Goal: Information Seeking & Learning: Find specific page/section

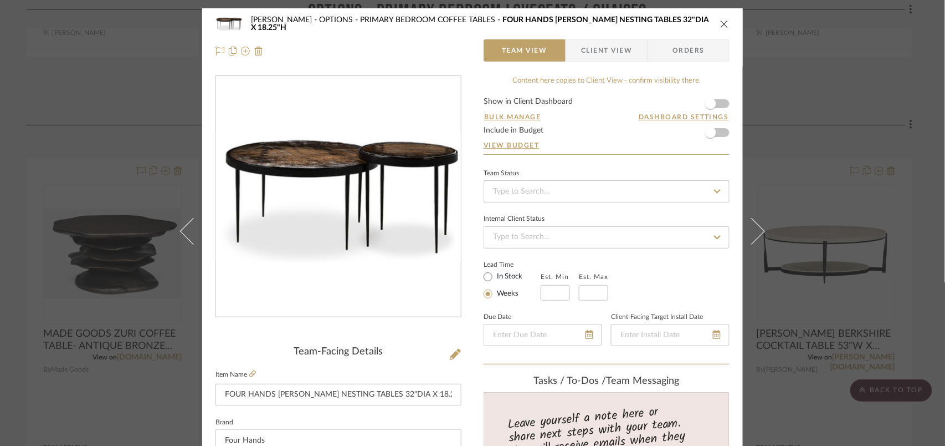
click at [720, 24] on icon "close" at bounding box center [724, 23] width 9 height 9
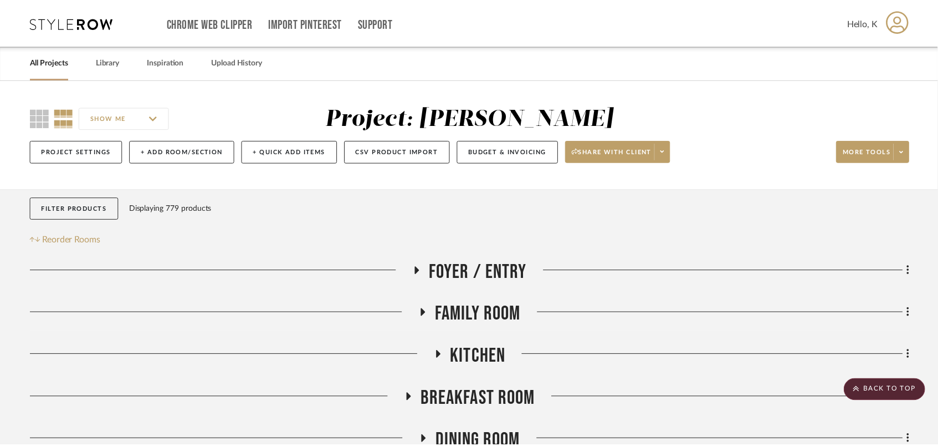
scroll to position [2956, 0]
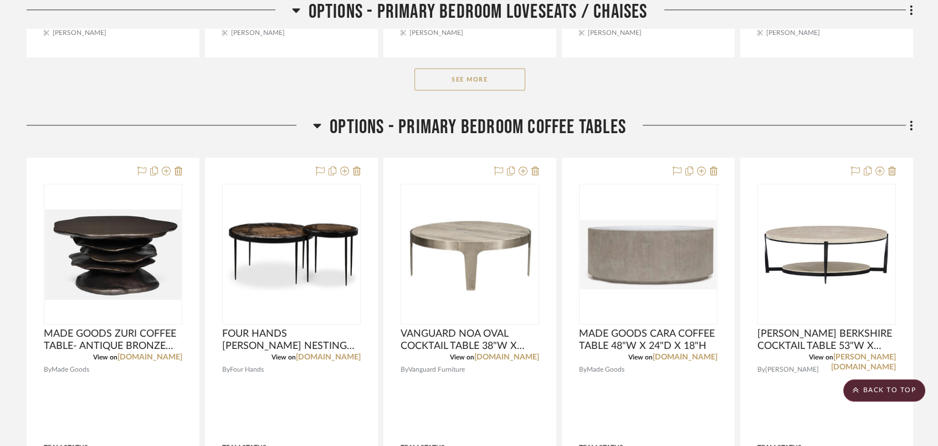
click at [317, 123] on icon at bounding box center [317, 125] width 8 height 13
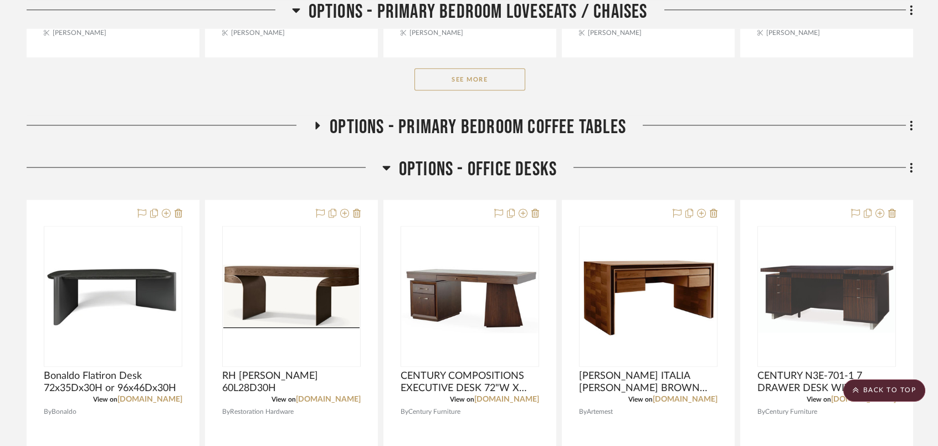
click at [384, 162] on icon at bounding box center [386, 167] width 8 height 13
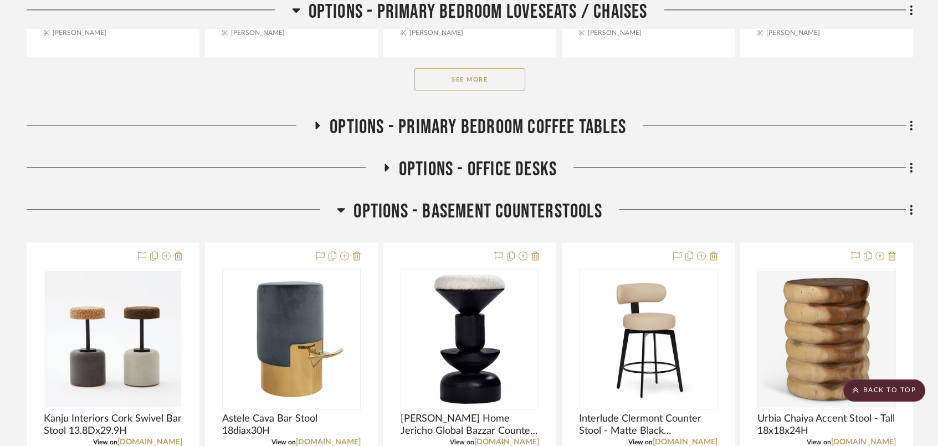
click at [341, 209] on icon at bounding box center [342, 210] width 8 height 4
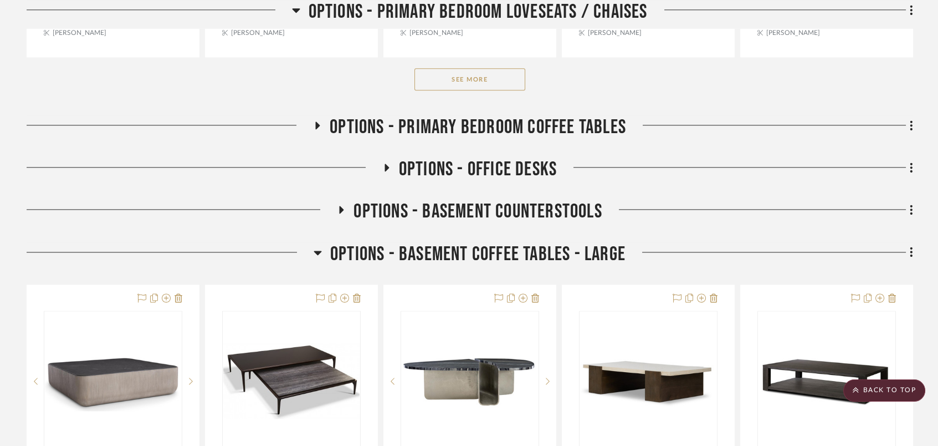
click at [341, 209] on icon at bounding box center [342, 210] width 4 height 8
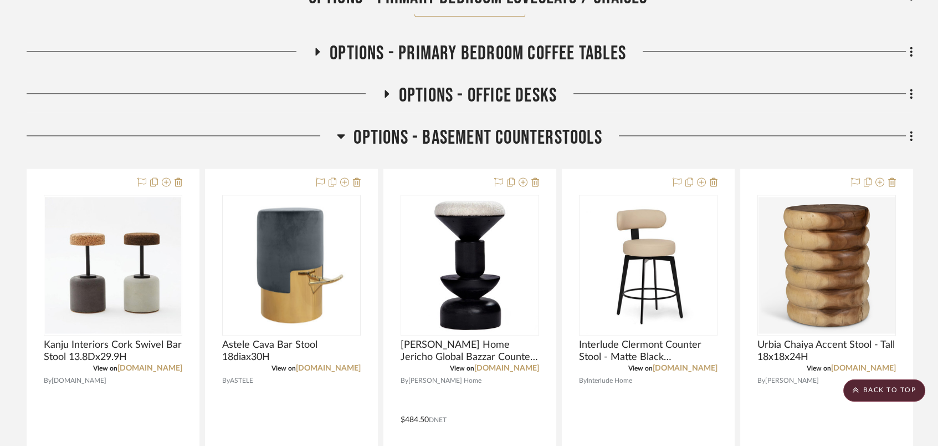
scroll to position [2808, 0]
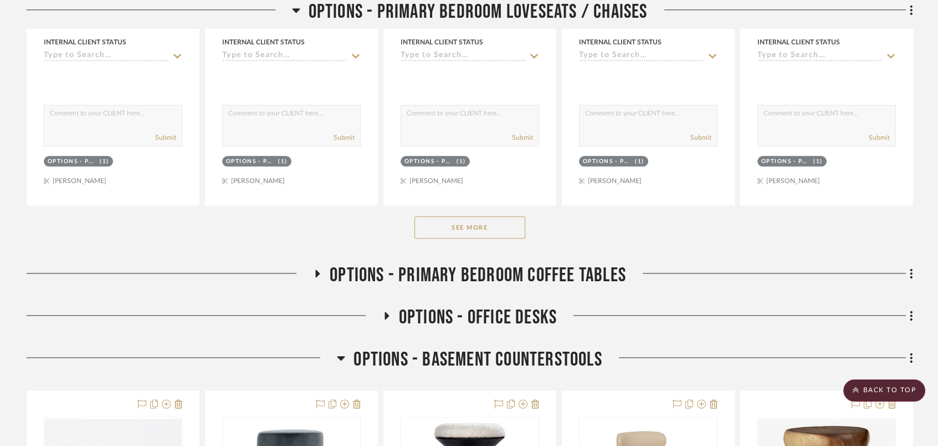
click at [339, 358] on icon at bounding box center [341, 357] width 8 height 13
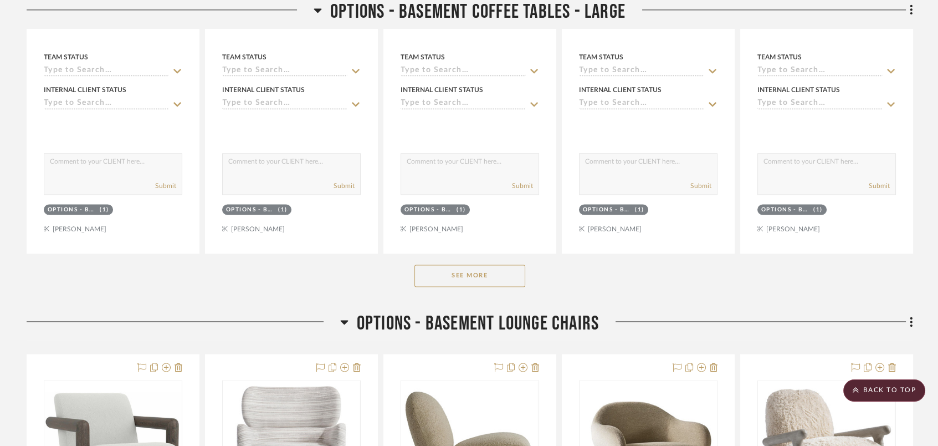
scroll to position [3621, 0]
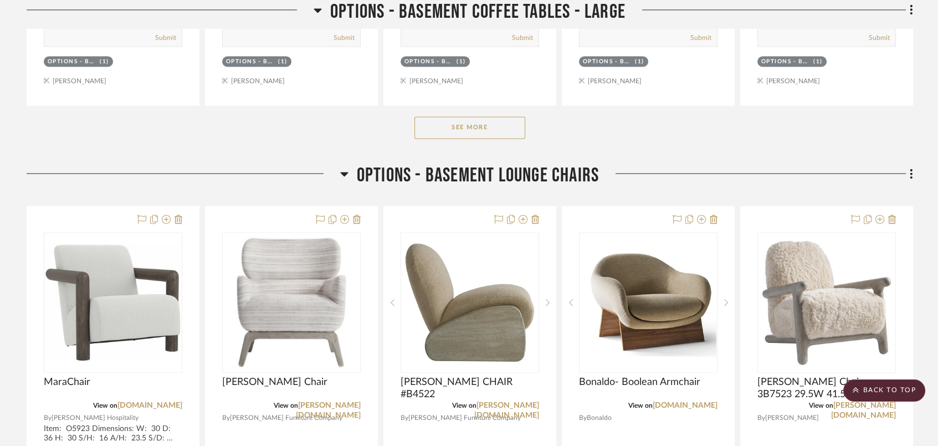
click at [451, 126] on button "See More" at bounding box center [470, 127] width 111 height 22
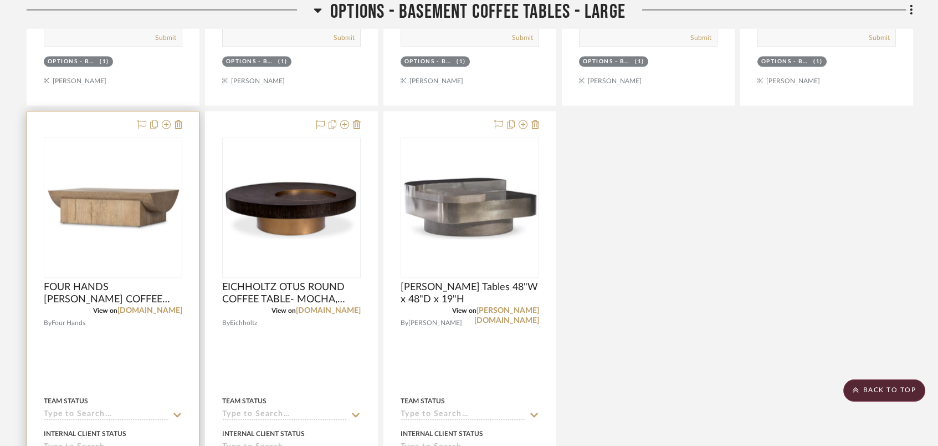
drag, startPoint x: 130, startPoint y: 284, endPoint x: 113, endPoint y: 357, distance: 74.6
click at [113, 357] on div at bounding box center [113, 353] width 172 height 485
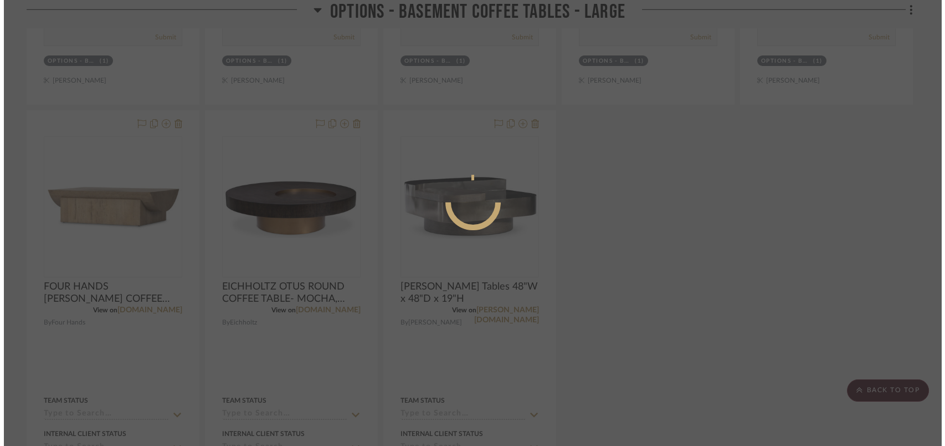
scroll to position [0, 0]
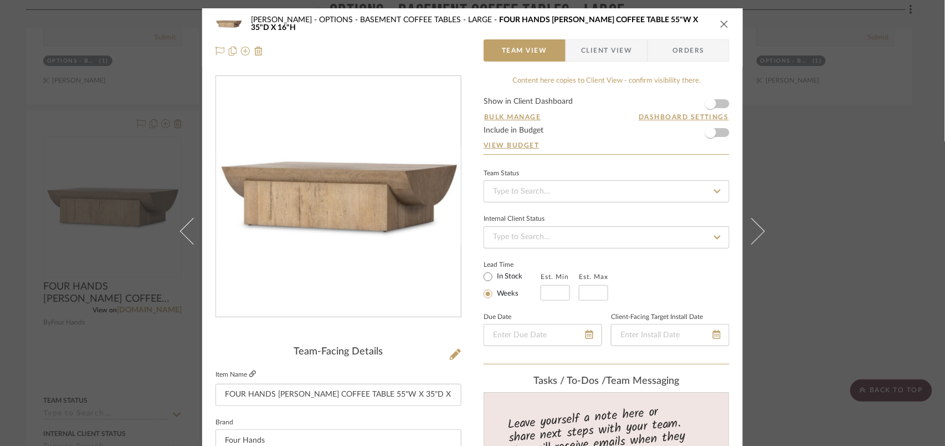
click at [249, 371] on icon at bounding box center [252, 373] width 7 height 7
click at [723, 22] on icon "close" at bounding box center [724, 23] width 9 height 9
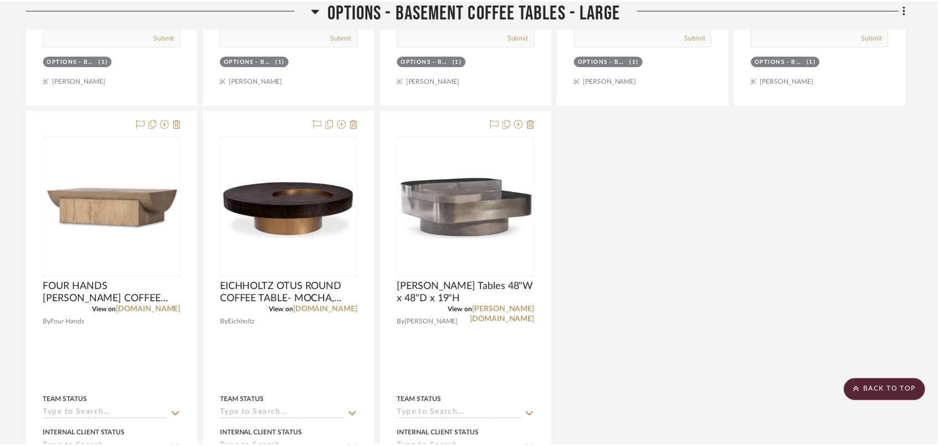
scroll to position [3621, 0]
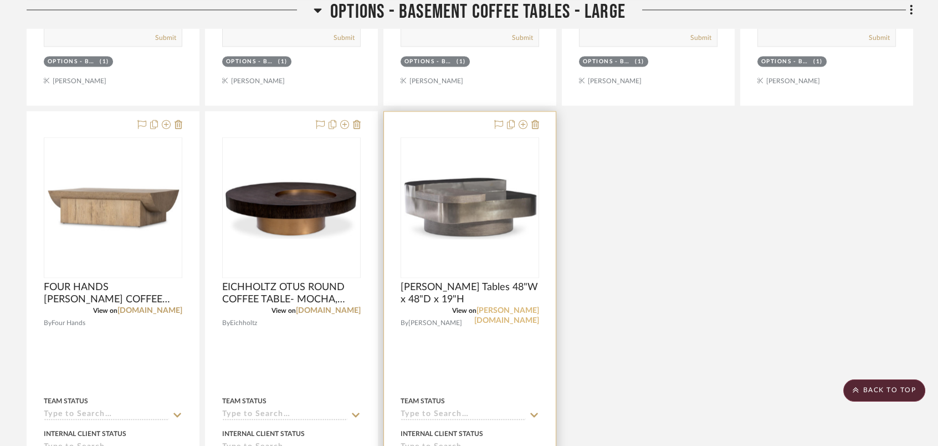
click at [504, 313] on link "[PERSON_NAME][DOMAIN_NAME]" at bounding box center [506, 315] width 65 height 18
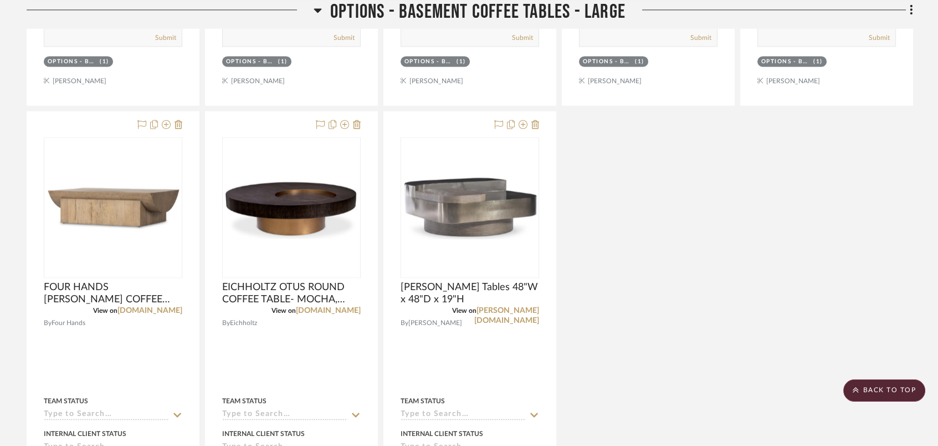
click at [323, 3] on h3 "OPTIONS - BASEMENT COFFEE TABLES - LARGE" at bounding box center [470, 12] width 312 height 24
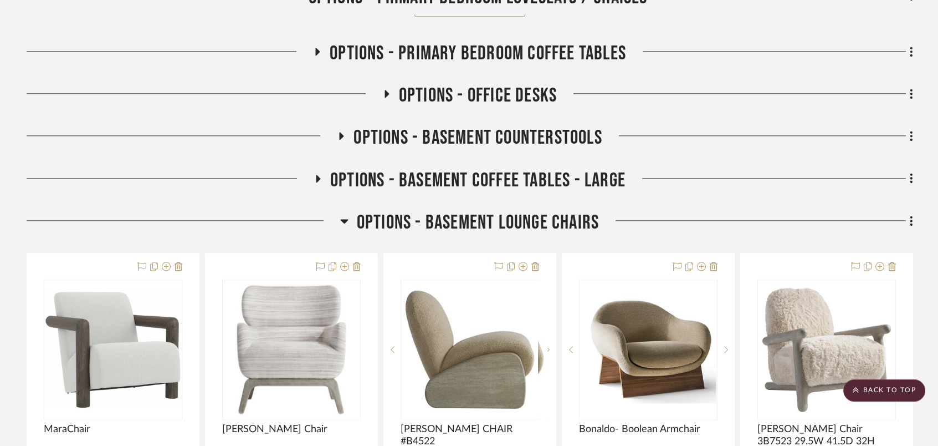
scroll to position [2956, 0]
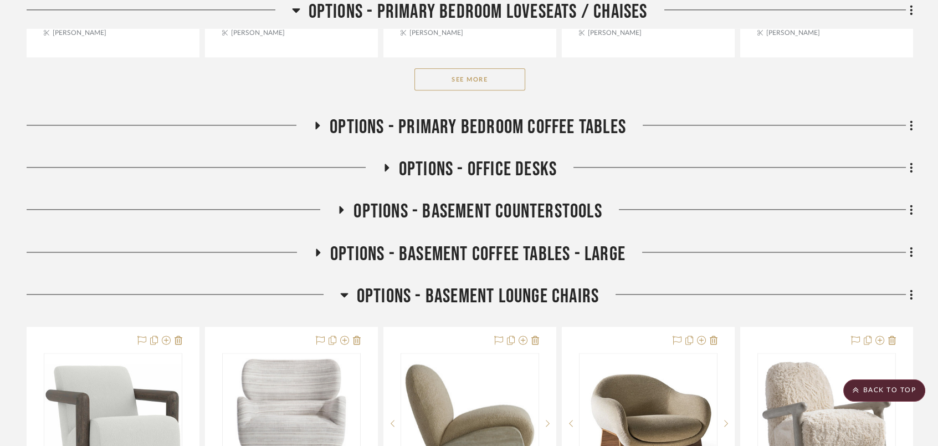
click at [342, 208] on icon at bounding box center [341, 210] width 13 height 8
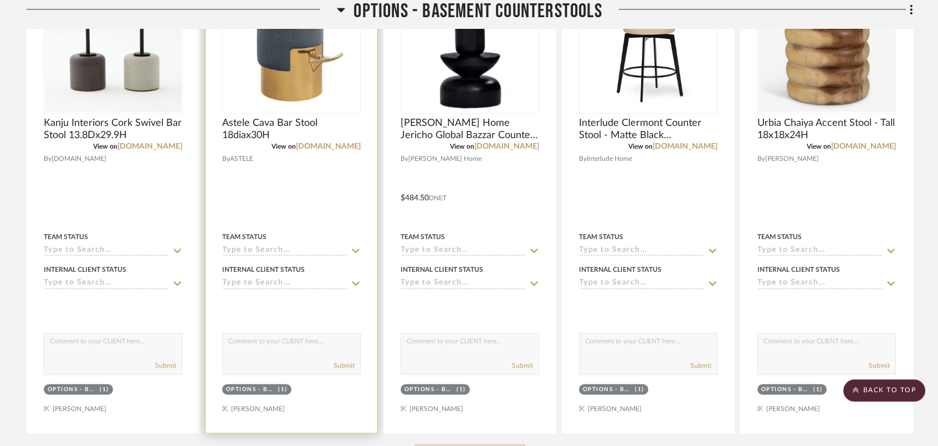
scroll to position [3177, 0]
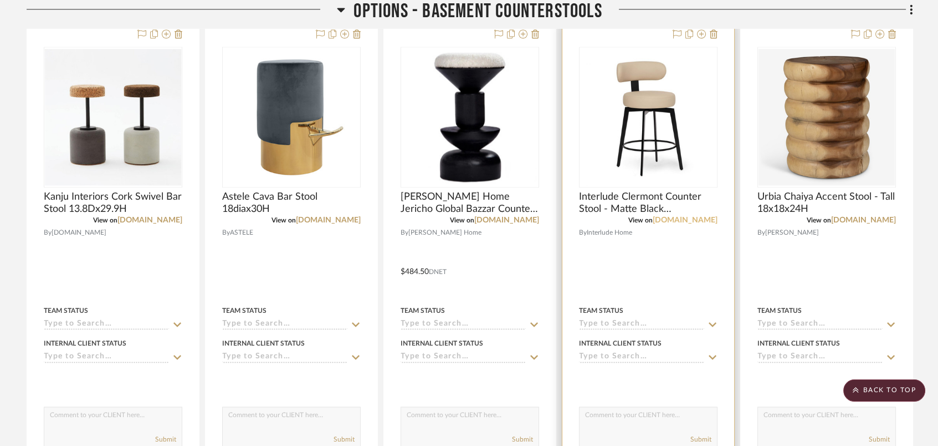
click at [696, 221] on link "[DOMAIN_NAME]" at bounding box center [685, 220] width 65 height 8
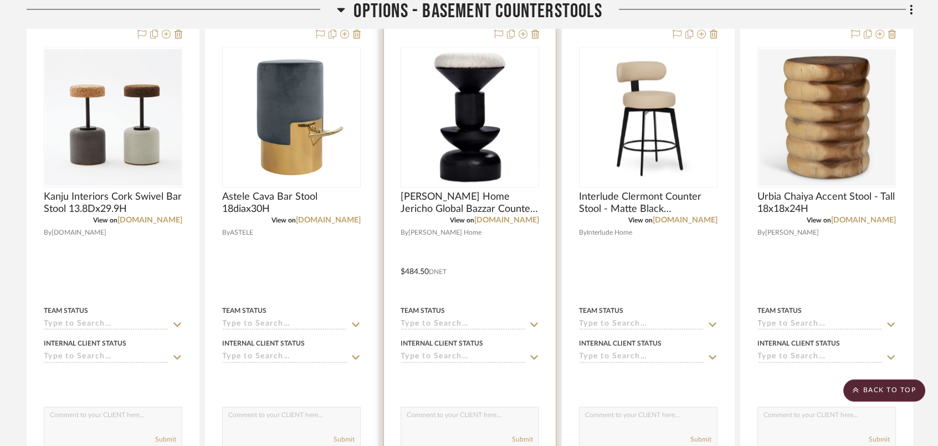
scroll to position [3325, 0]
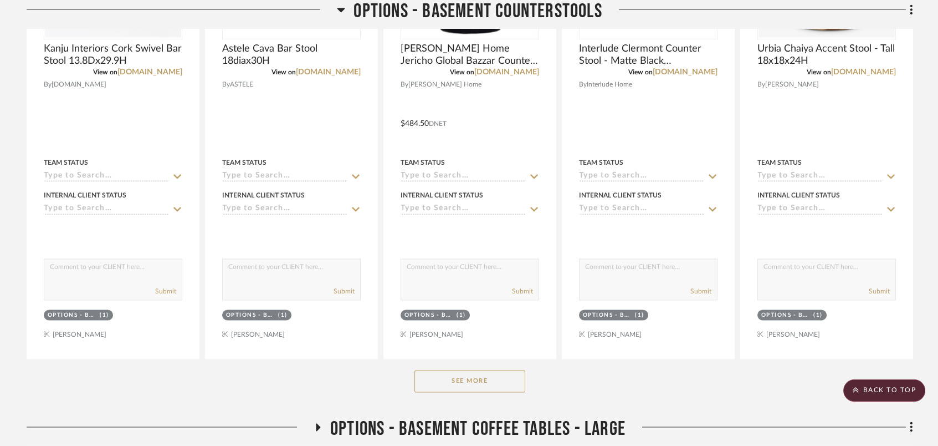
click at [456, 372] on button "See More" at bounding box center [470, 381] width 111 height 22
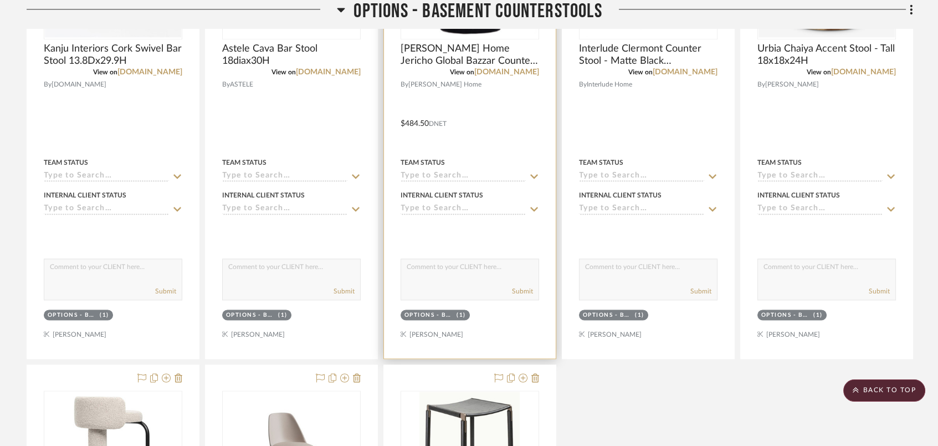
scroll to position [3473, 0]
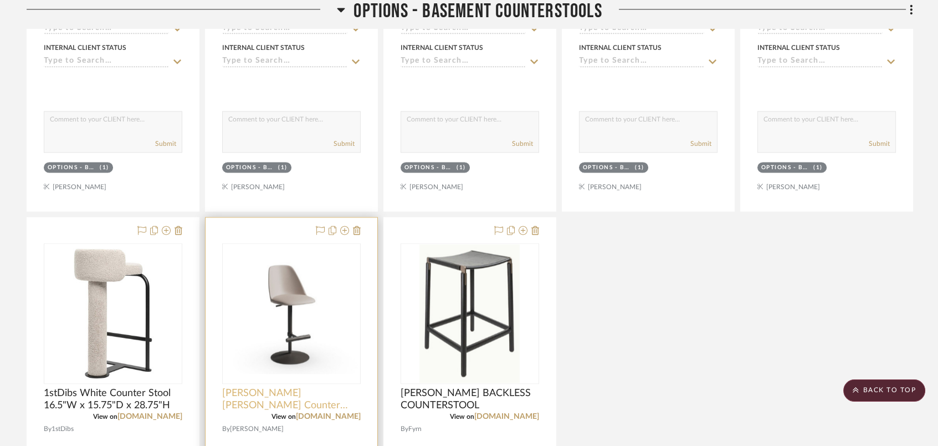
click at [330, 400] on span "[PERSON_NAME] [PERSON_NAME] Counter Stool 19.3Wx23.2Dx33.5H" at bounding box center [291, 399] width 139 height 24
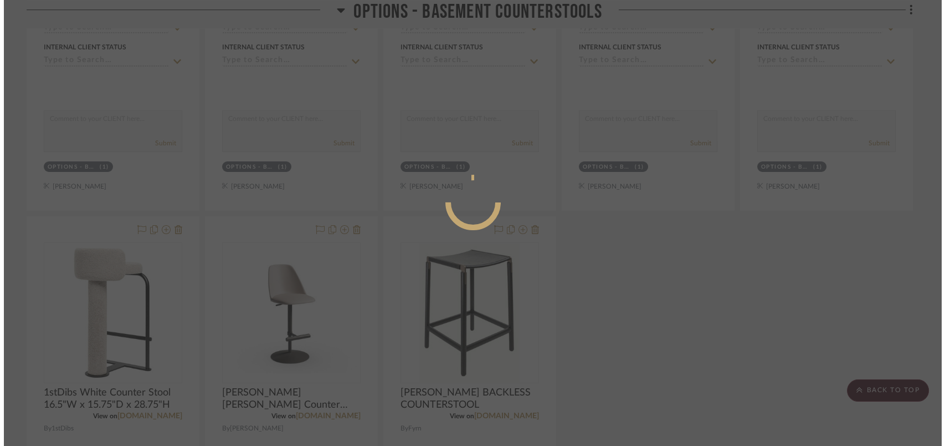
scroll to position [0, 0]
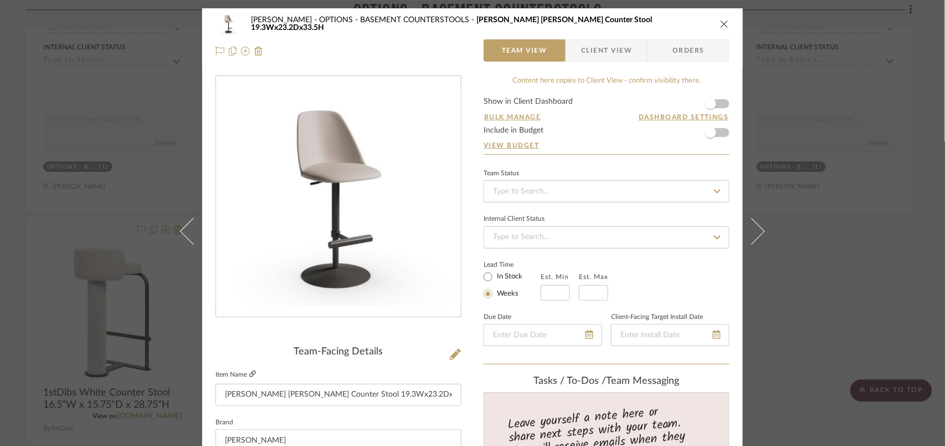
click at [251, 375] on icon at bounding box center [252, 373] width 7 height 7
click at [723, 17] on div "[PERSON_NAME] OPTIONS - BASEMENT COUNTERSTOOLS [PERSON_NAME] Chicago Lea Counte…" at bounding box center [473, 24] width 514 height 22
click at [720, 19] on button "close" at bounding box center [725, 24] width 10 height 10
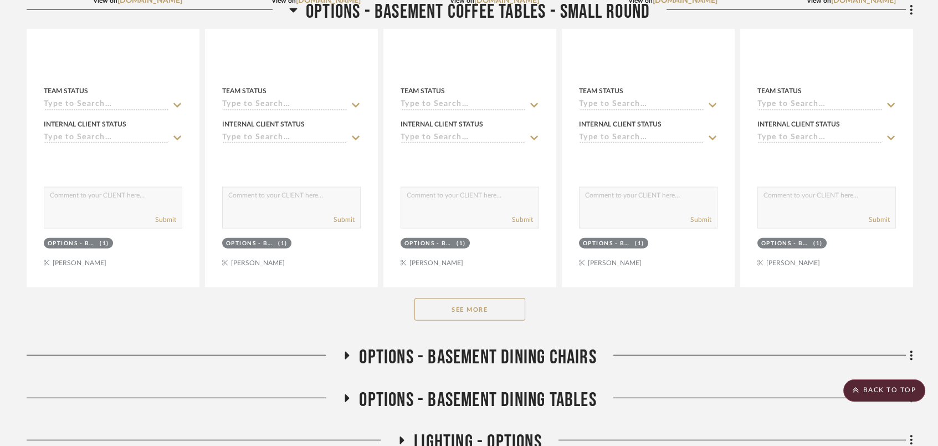
scroll to position [5837, 0]
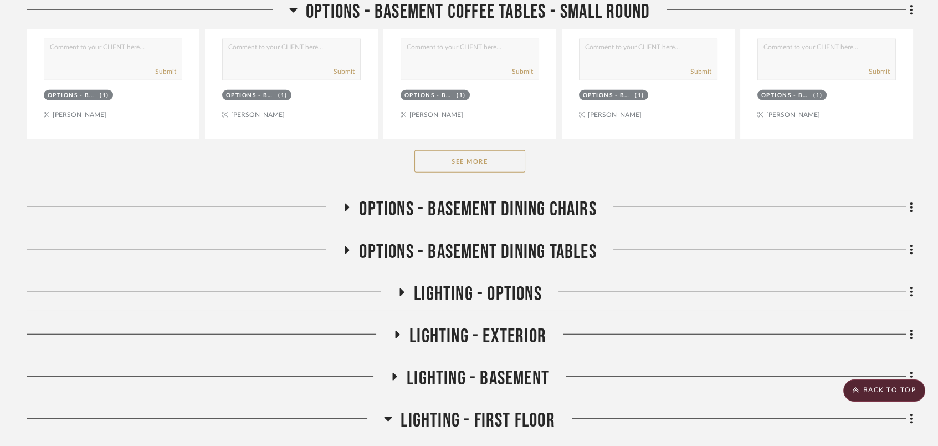
click at [502, 214] on span "OPTIONS - BASEMENT DINING CHAIRS" at bounding box center [477, 209] width 237 height 24
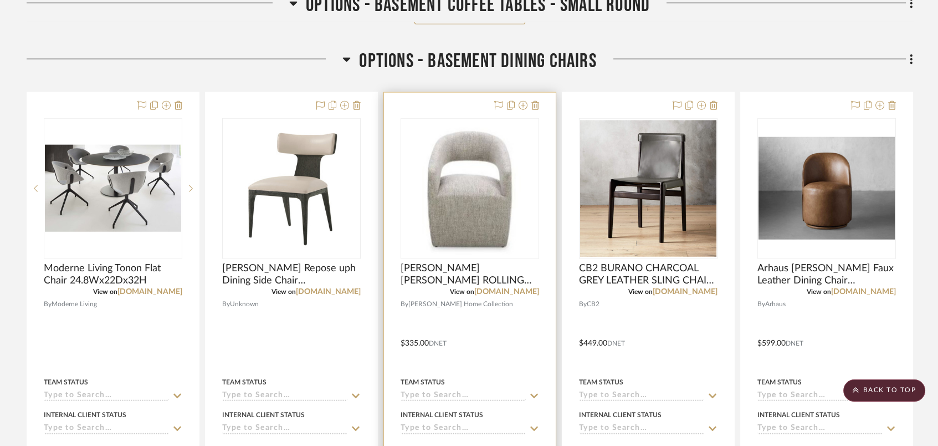
scroll to position [5911, 0]
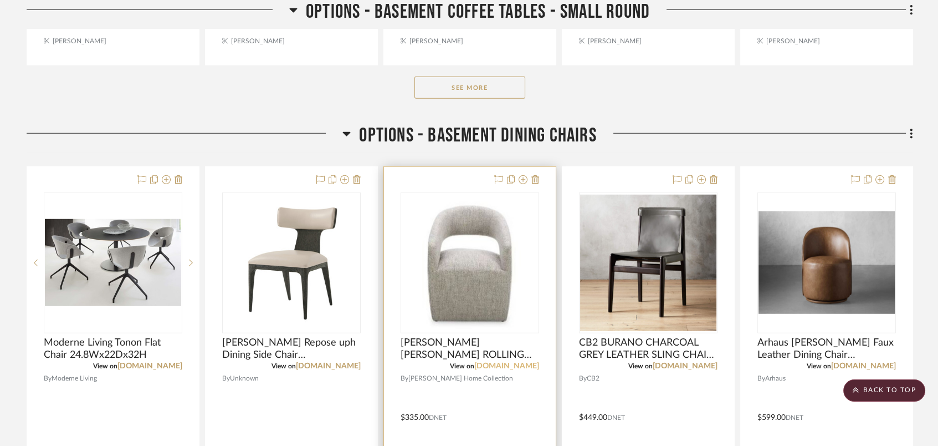
click at [519, 365] on link "[DOMAIN_NAME]" at bounding box center [506, 366] width 65 height 8
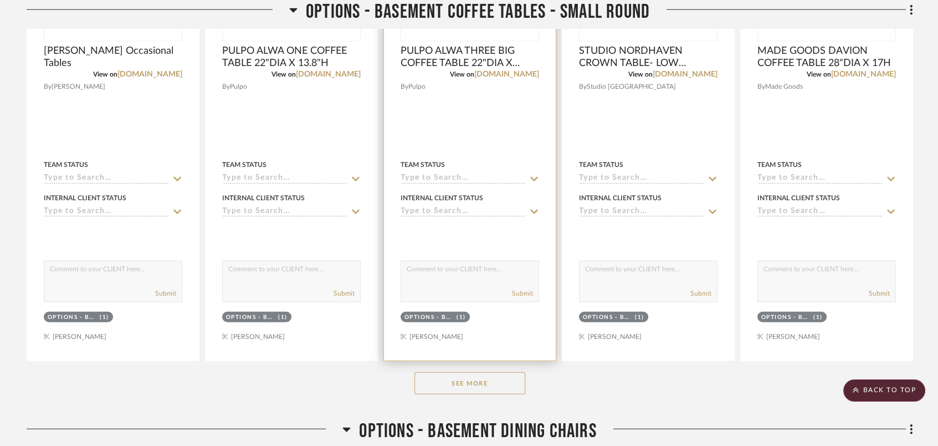
scroll to position [5689, 0]
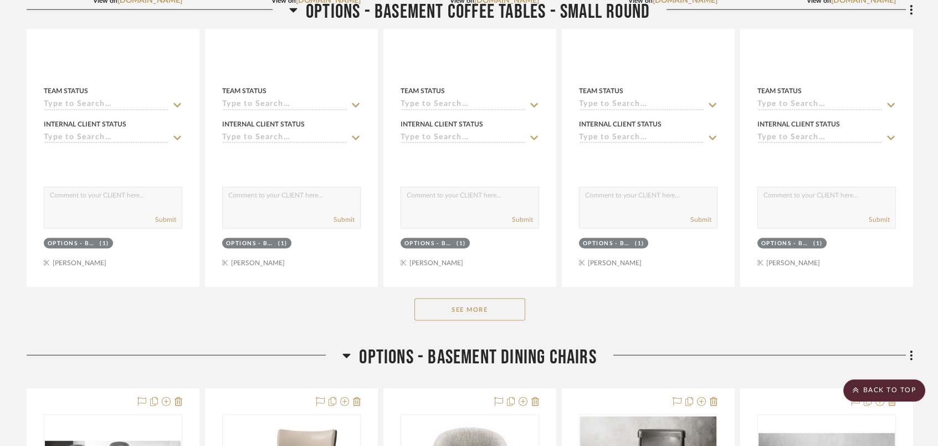
click at [472, 301] on button "See More" at bounding box center [470, 309] width 111 height 22
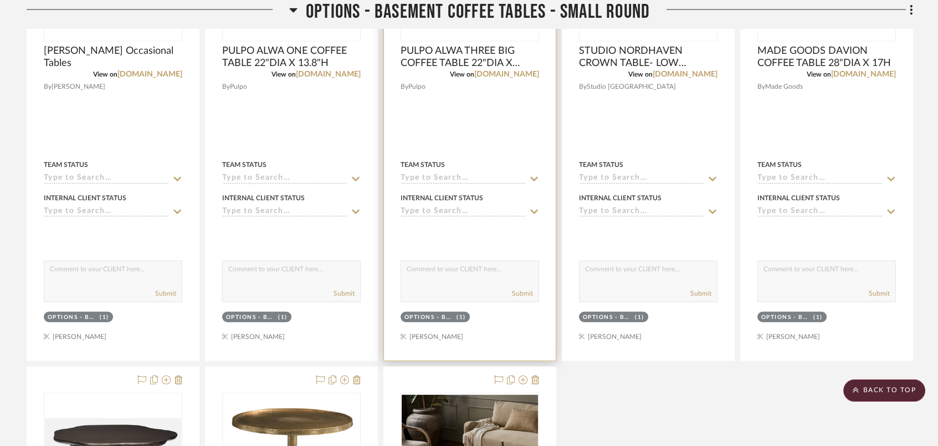
scroll to position [5468, 0]
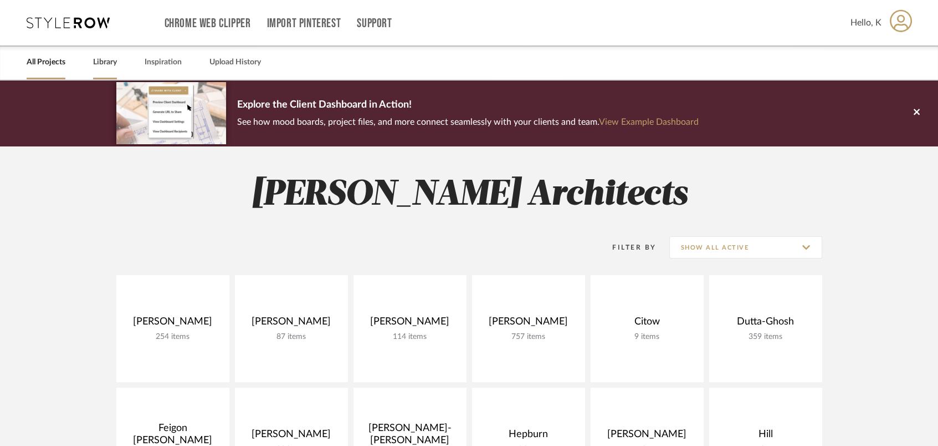
click at [111, 62] on link "Library" at bounding box center [105, 62] width 24 height 15
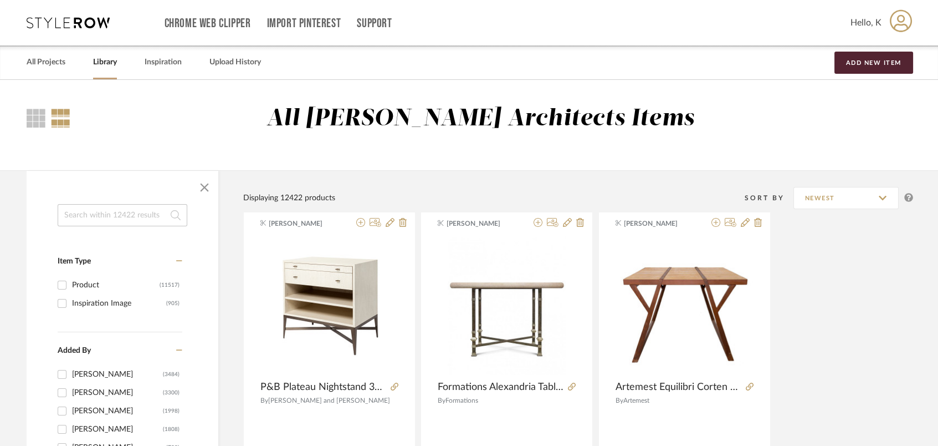
click at [83, 208] on input at bounding box center [123, 215] width 130 height 22
click at [84, 211] on input at bounding box center [123, 215] width 130 height 22
type input "poker"
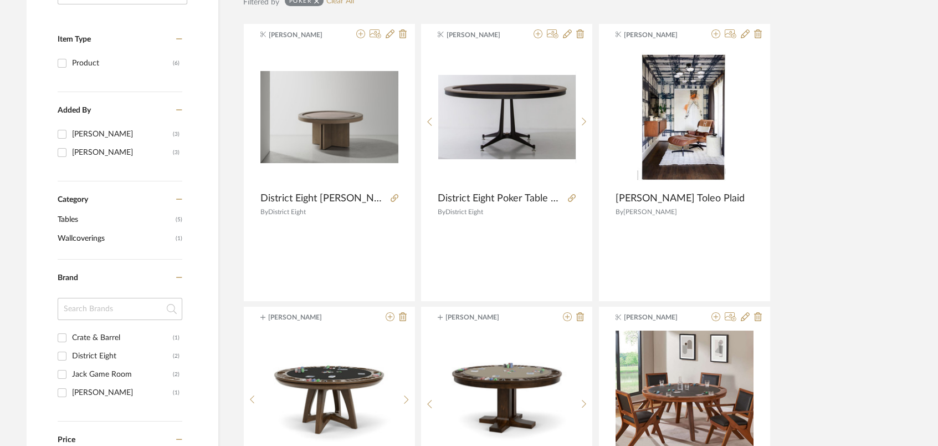
scroll to position [147, 0]
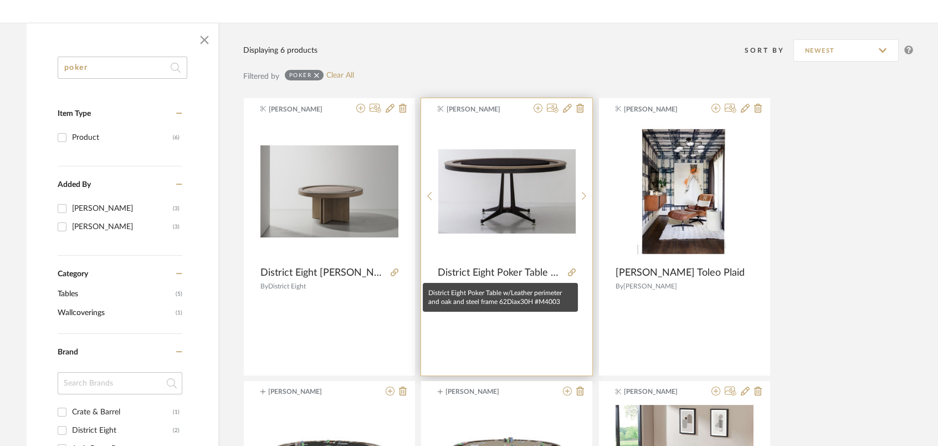
click at [546, 267] on span "District Eight Poker Table w/Leather perimeter and oak and steel frame 62Diax30…" at bounding box center [501, 273] width 126 height 12
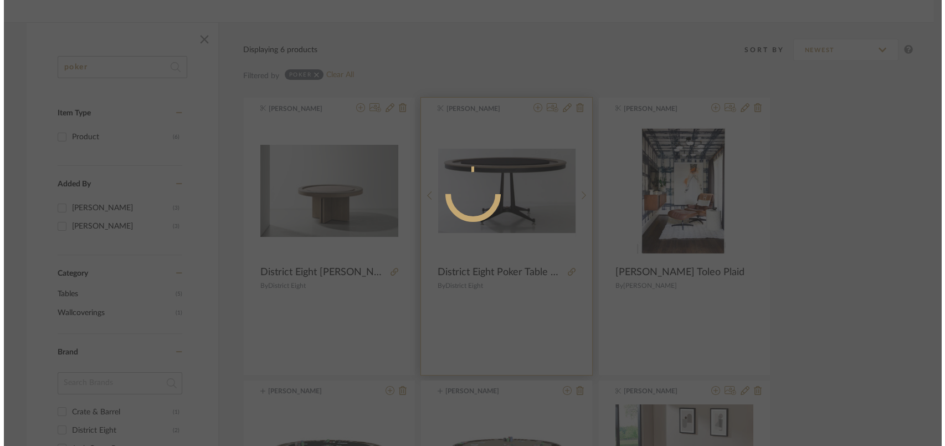
scroll to position [0, 0]
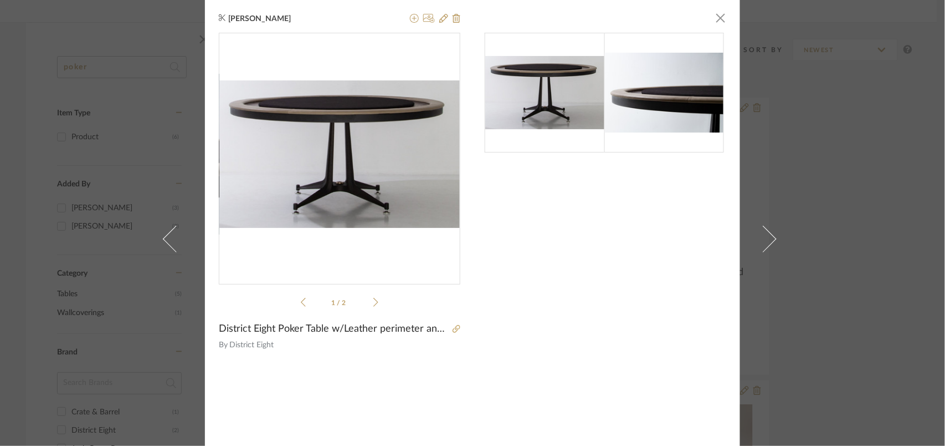
click at [458, 325] on div "K Tyler × 1 / 2 District Eight Poker Table w/Leather perimeter and oak and stee…" at bounding box center [472, 238] width 535 height 477
click at [450, 324] on div at bounding box center [454, 329] width 11 height 12
click at [453, 325] on icon at bounding box center [457, 329] width 8 height 8
